Goal: Transaction & Acquisition: Download file/media

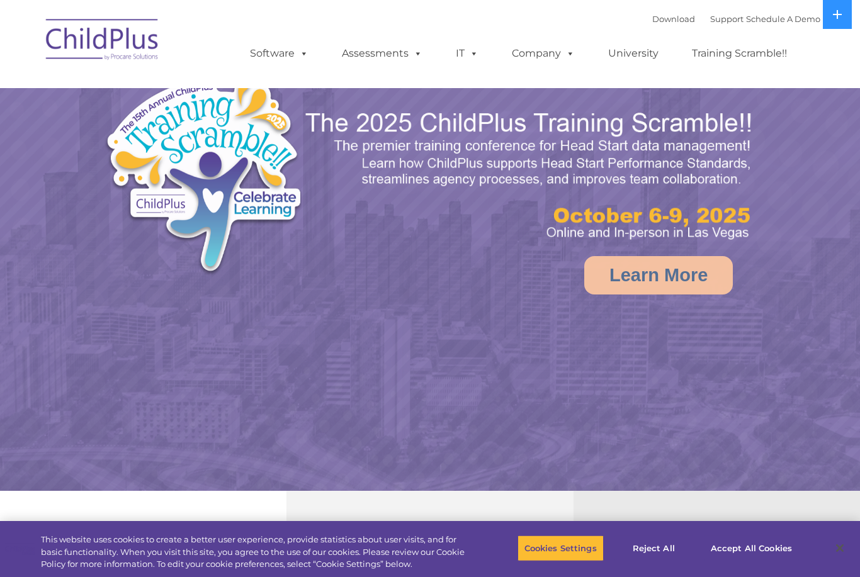
select select "MEDIUM"
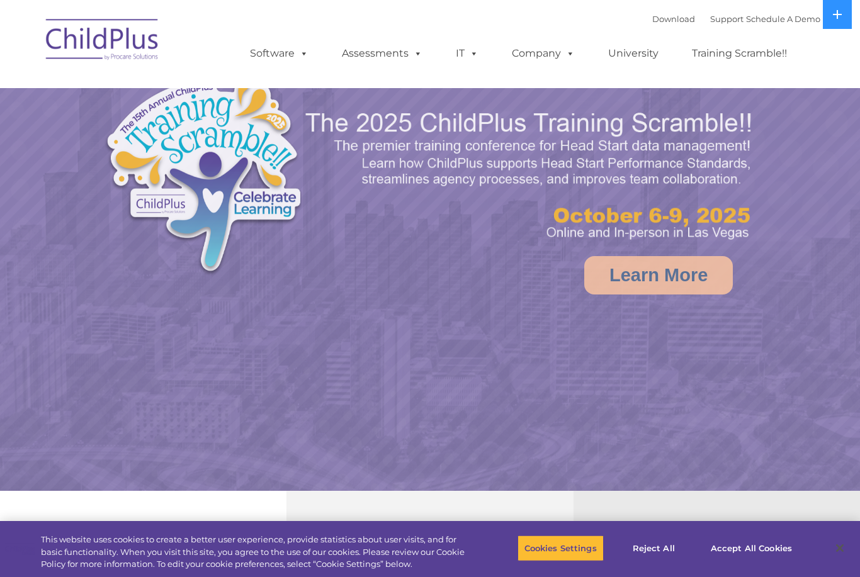
select select "MEDIUM"
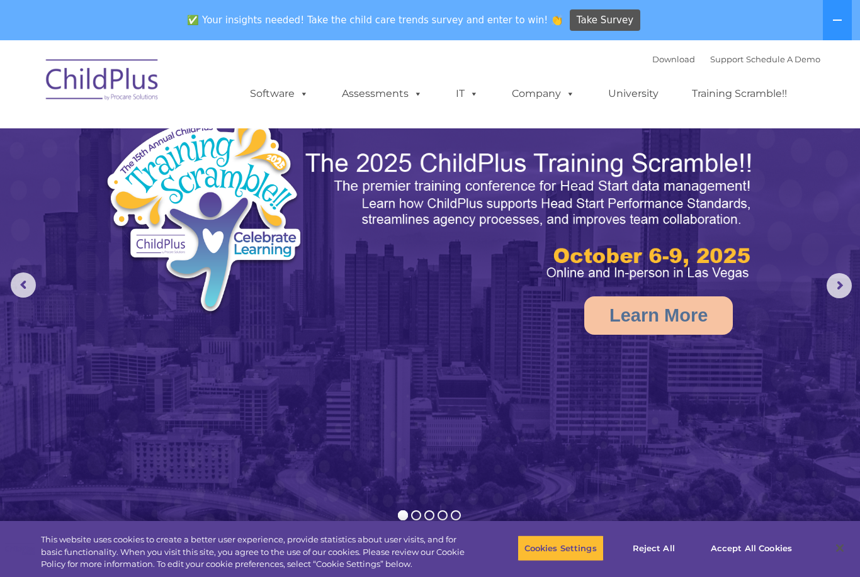
click at [72, 81] on img at bounding box center [103, 81] width 126 height 63
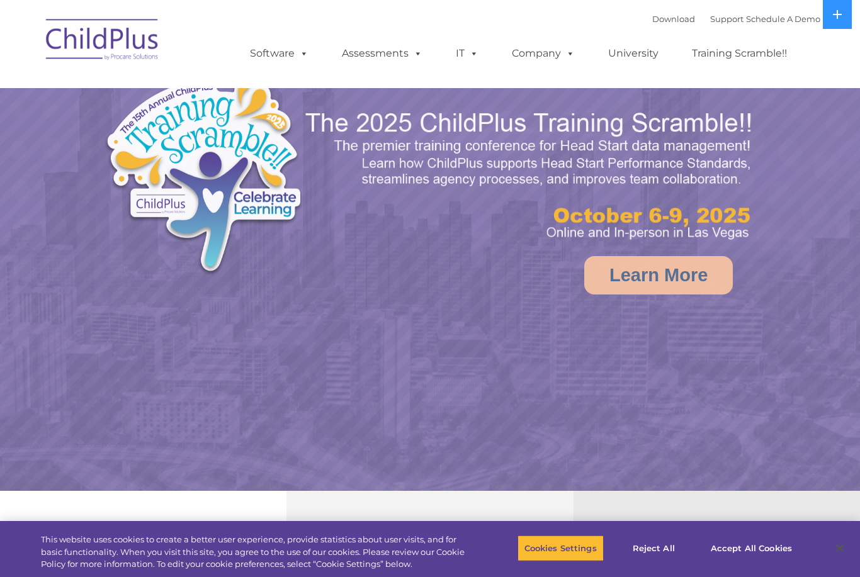
select select "MEDIUM"
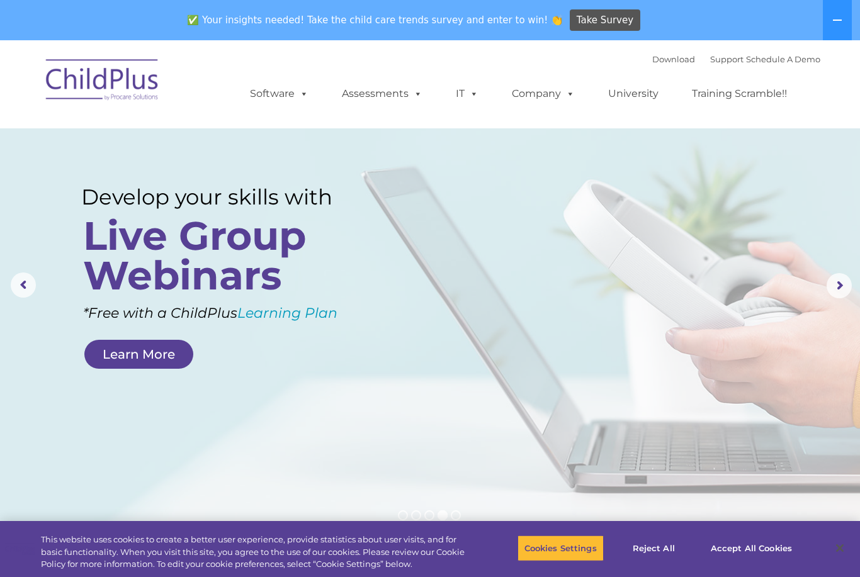
click at [432, 133] on rs-layer at bounding box center [430, 285] width 860 height 491
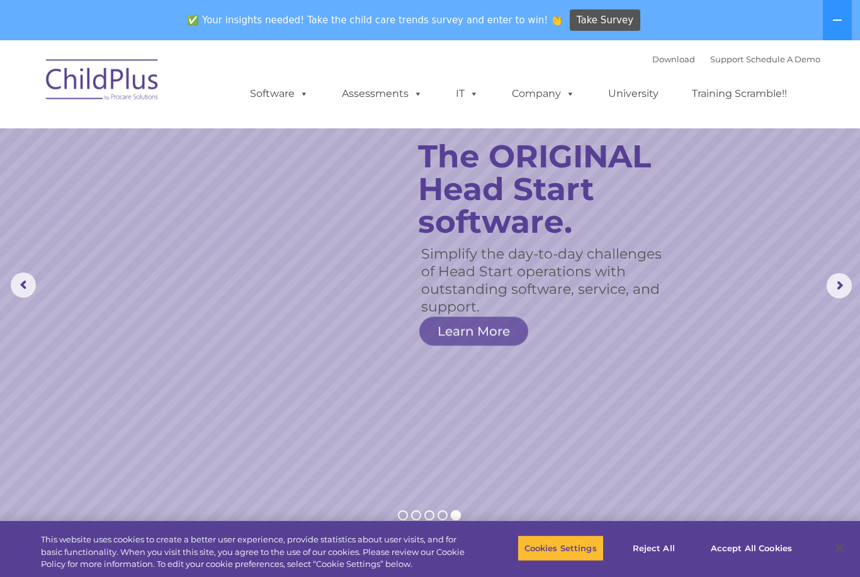
click at [106, 74] on img at bounding box center [103, 81] width 126 height 63
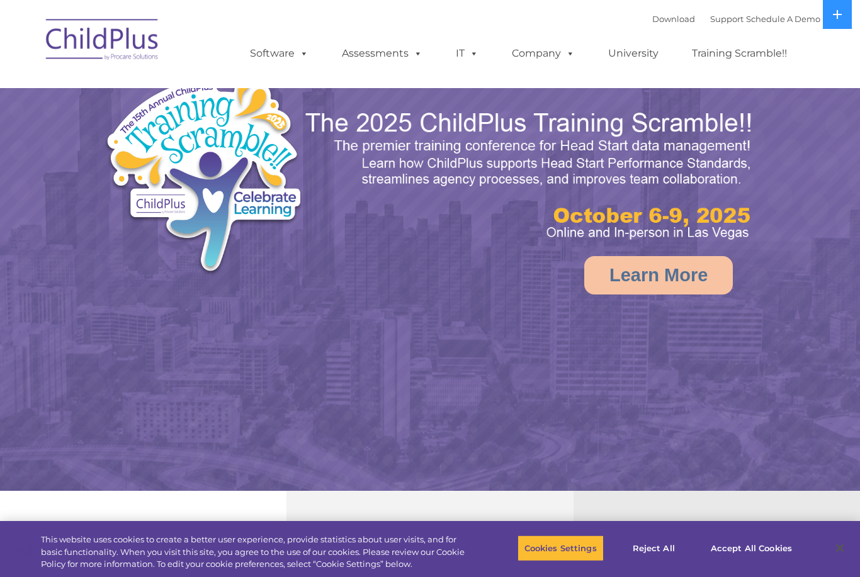
select select "MEDIUM"
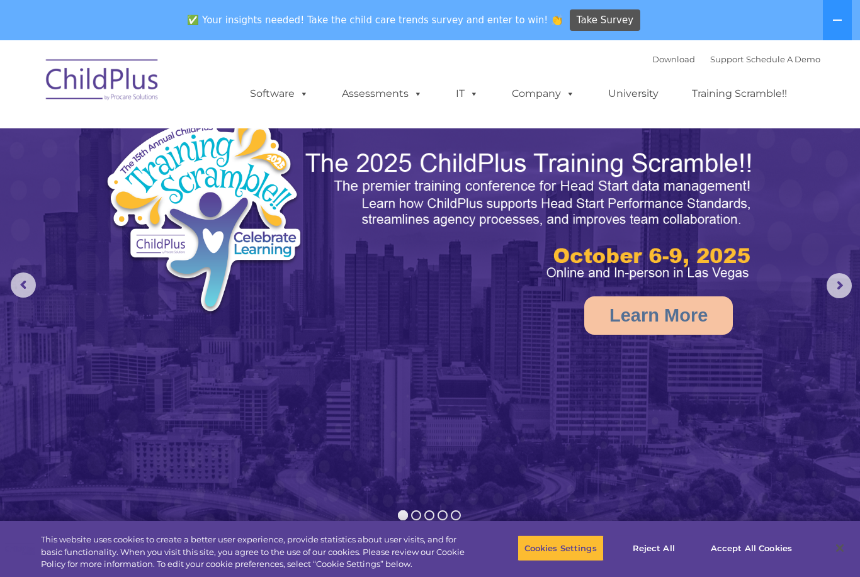
click at [652, 62] on link "Download" at bounding box center [673, 59] width 43 height 10
